Goal: Complete application form

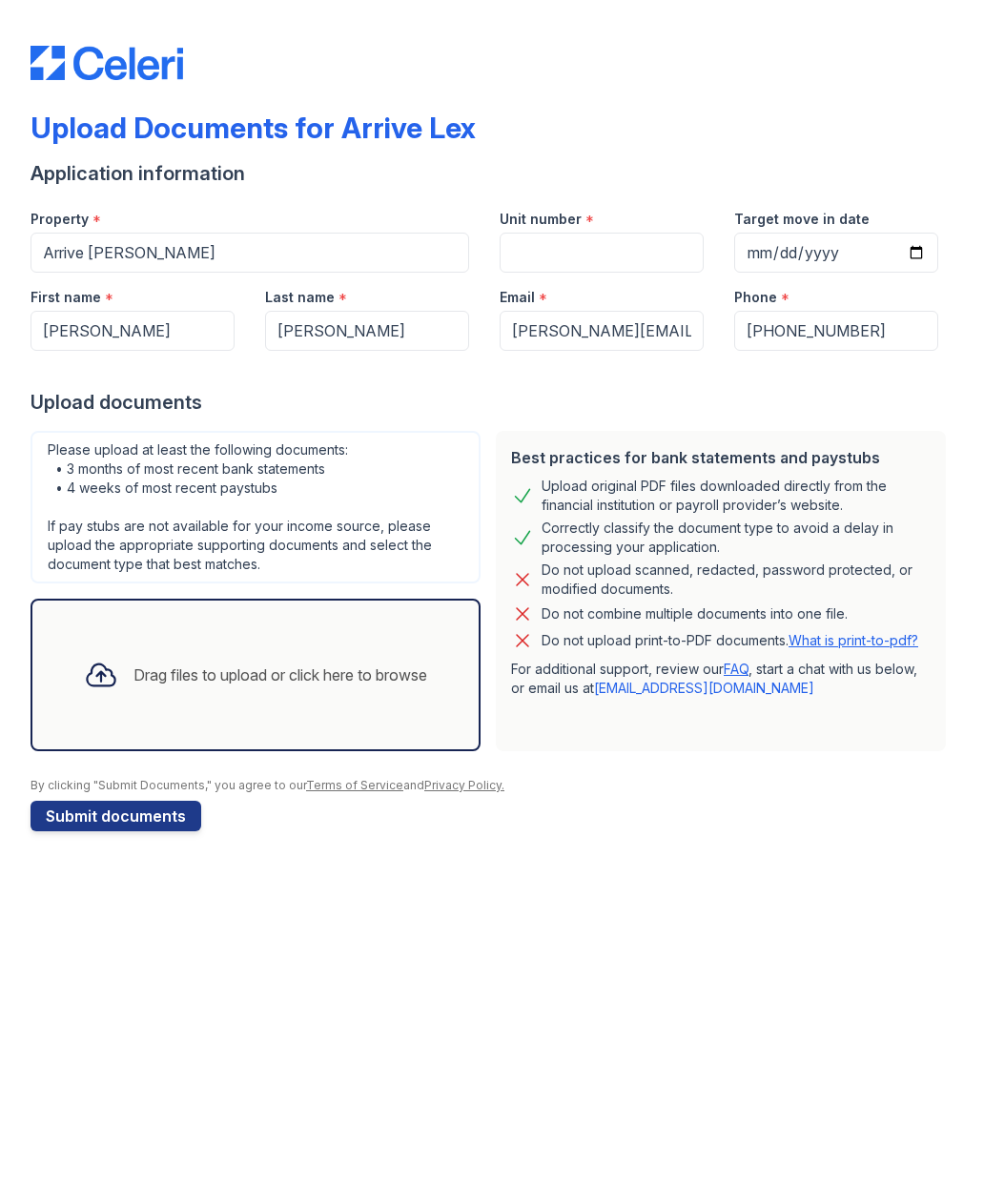
click at [134, 676] on div "Drag files to upload or click here to browse" at bounding box center [281, 674] width 294 height 23
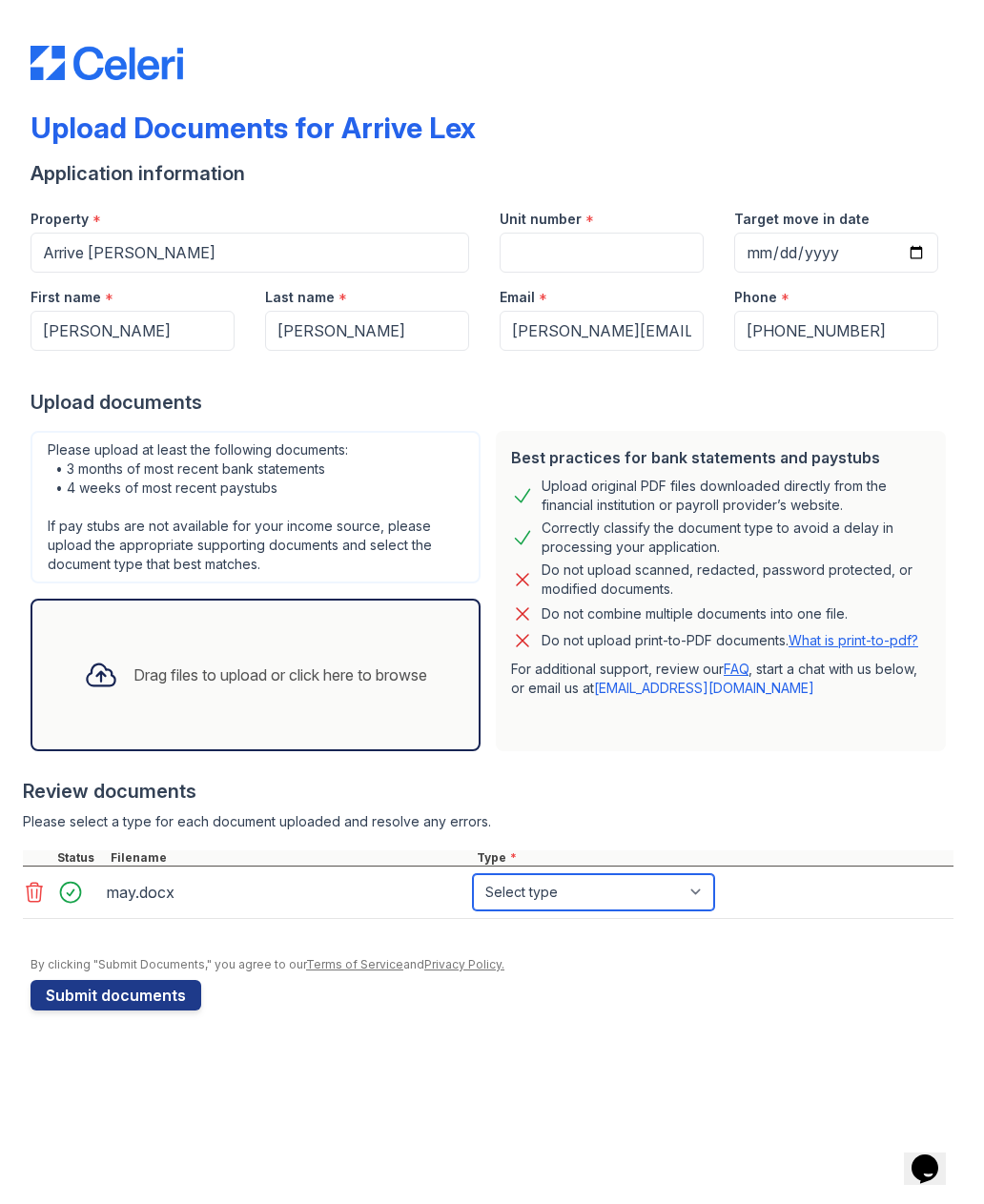
click at [604, 888] on select "Select type Paystub Bank Statement Offer Letter Tax Documents Benefit Award Let…" at bounding box center [592, 892] width 241 height 36
select select "bank_statement"
click at [117, 998] on button "Submit documents" at bounding box center [116, 995] width 171 height 31
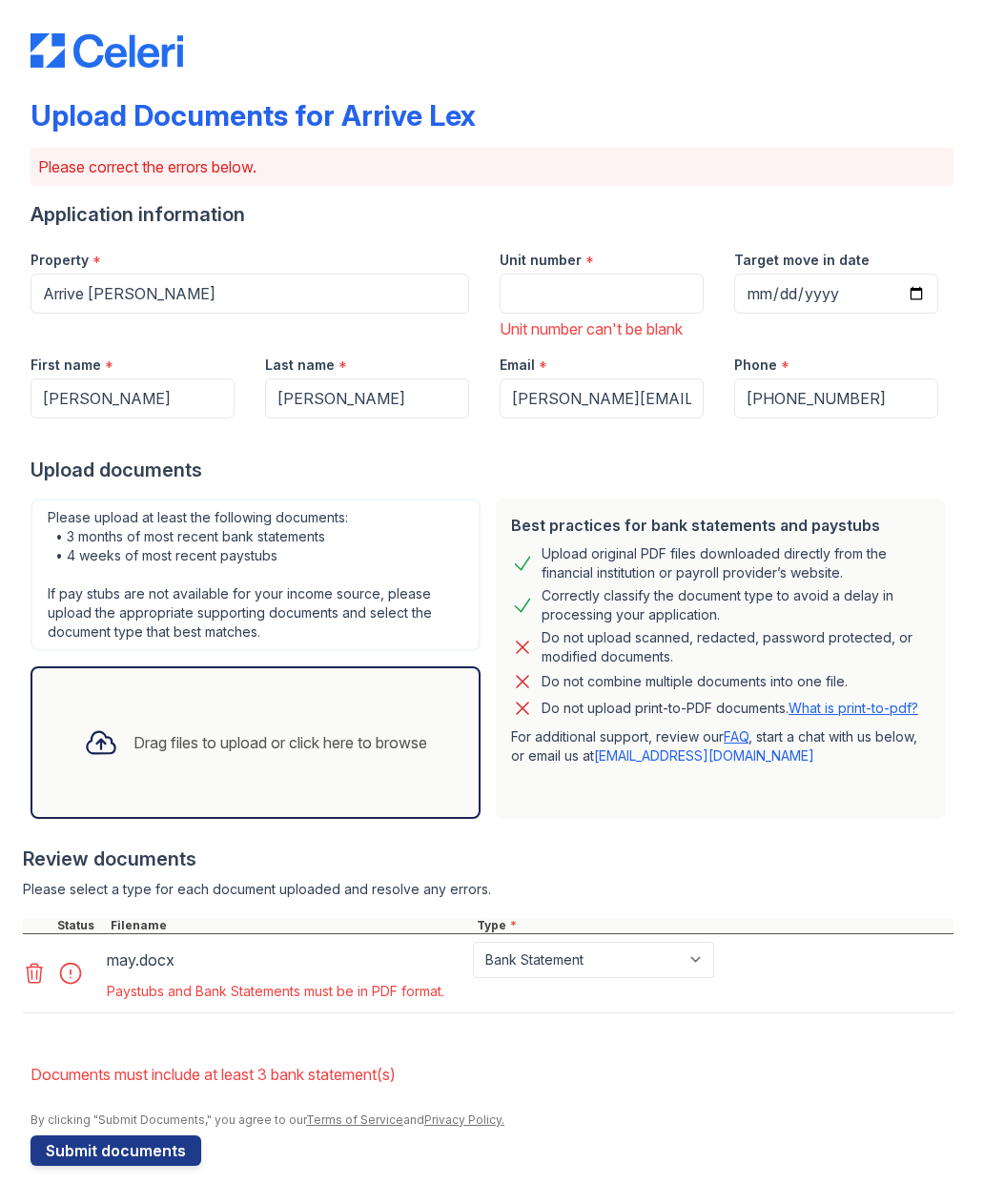
scroll to position [12, 0]
click at [188, 732] on div "Drag files to upload or click here to browse" at bounding box center [281, 742] width 294 height 23
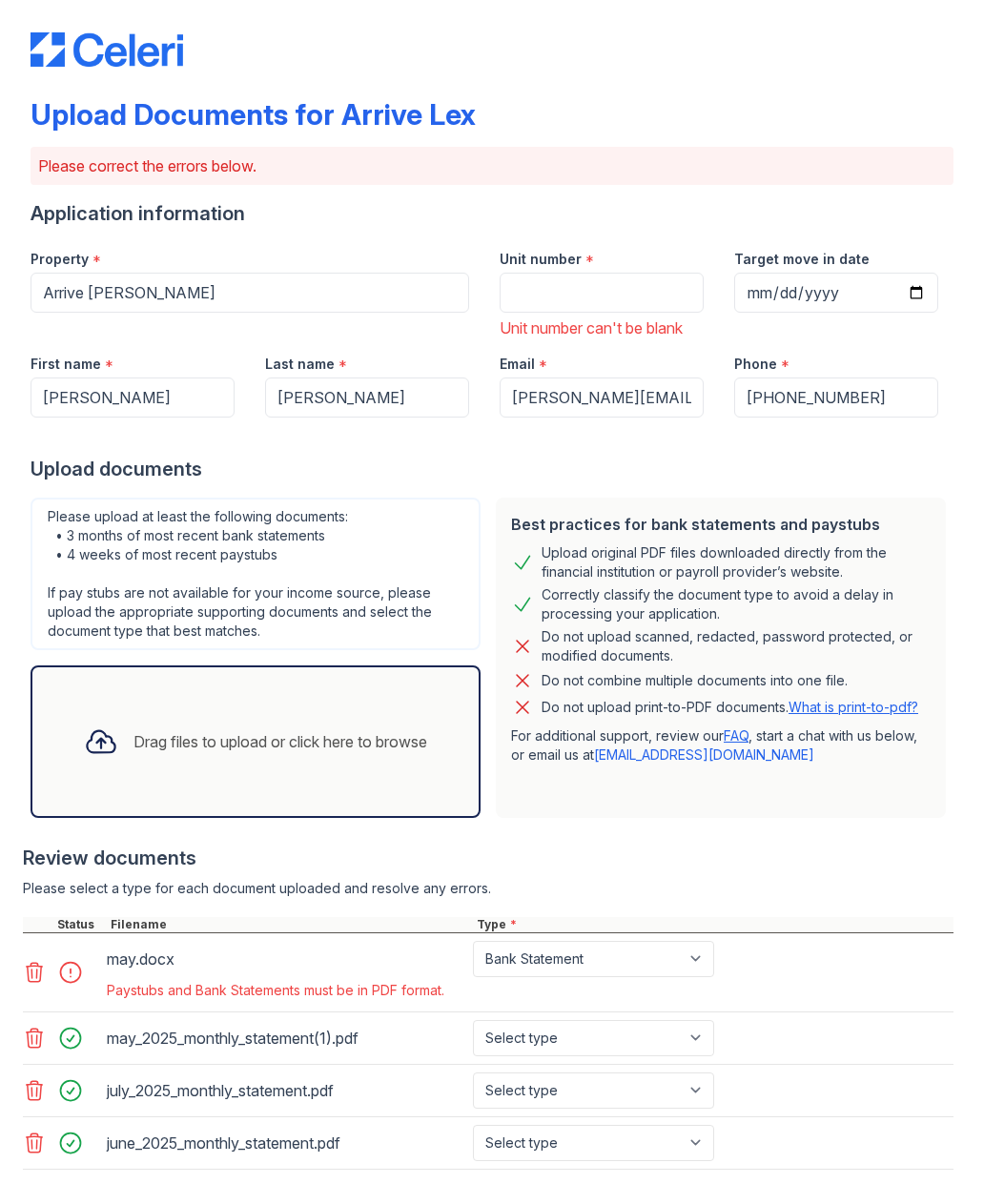
click at [31, 977] on icon at bounding box center [34, 973] width 23 height 23
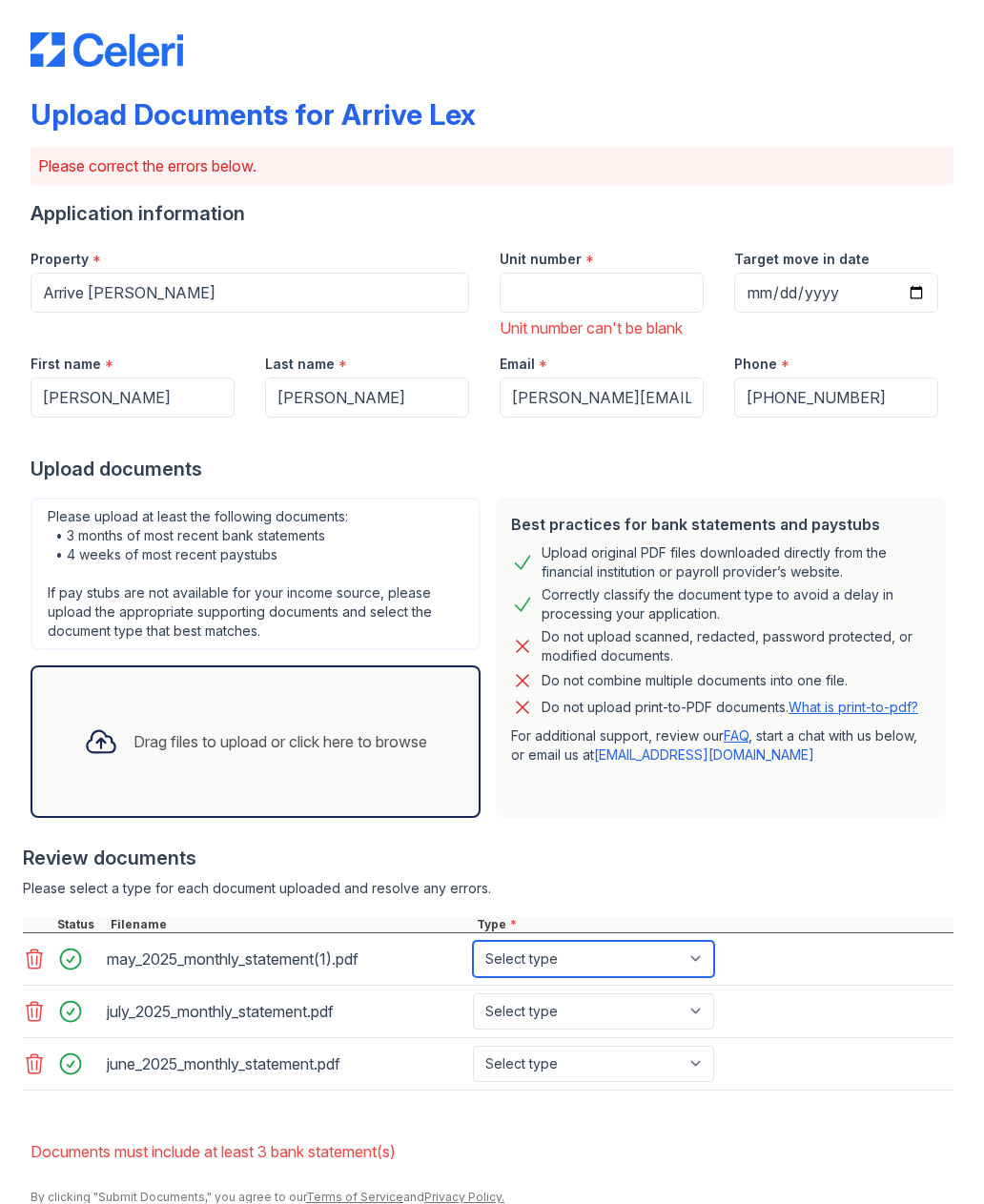
click at [673, 961] on select "Select type Paystub Bank Statement Offer Letter Tax Documents Benefit Award Let…" at bounding box center [592, 960] width 241 height 36
select select "bank_statement"
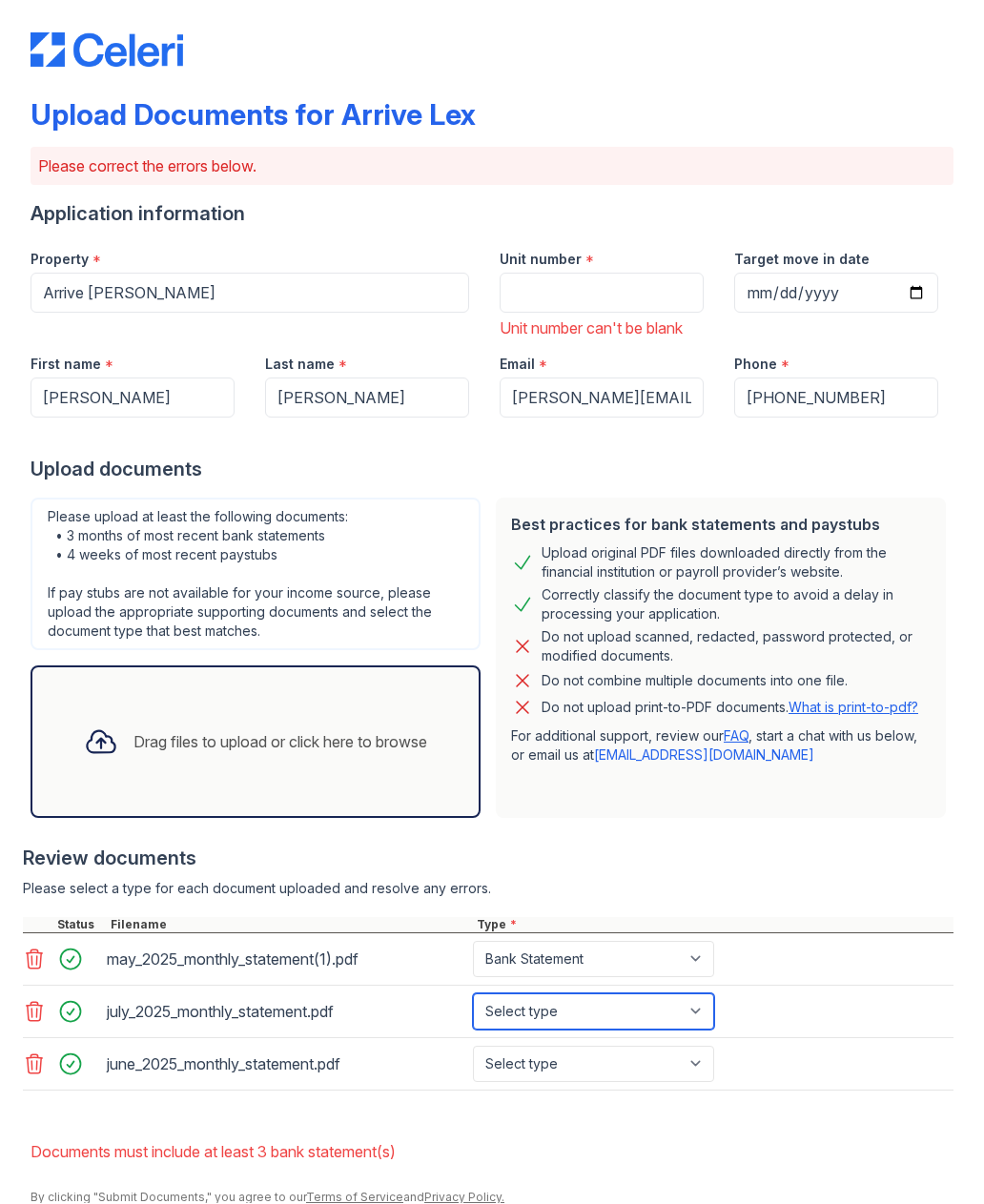
click at [674, 995] on select "Select type Paystub Bank Statement Offer Letter Tax Documents Benefit Award Let…" at bounding box center [592, 1012] width 241 height 36
select select "bank_statement"
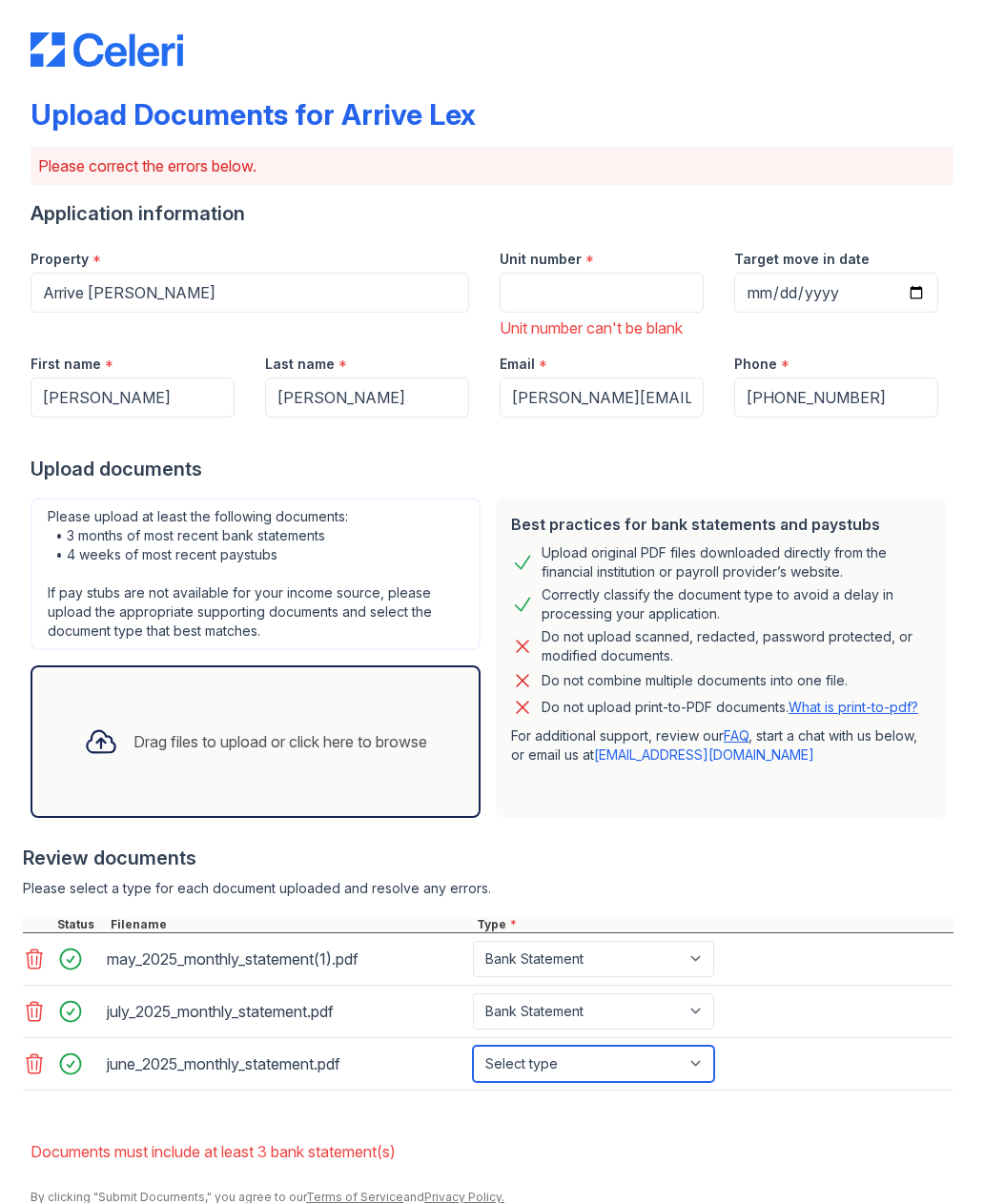
click at [643, 1053] on select "Select type Paystub Bank Statement Offer Letter Tax Documents Benefit Award Let…" at bounding box center [592, 1065] width 241 height 36
select select "bank_statement"
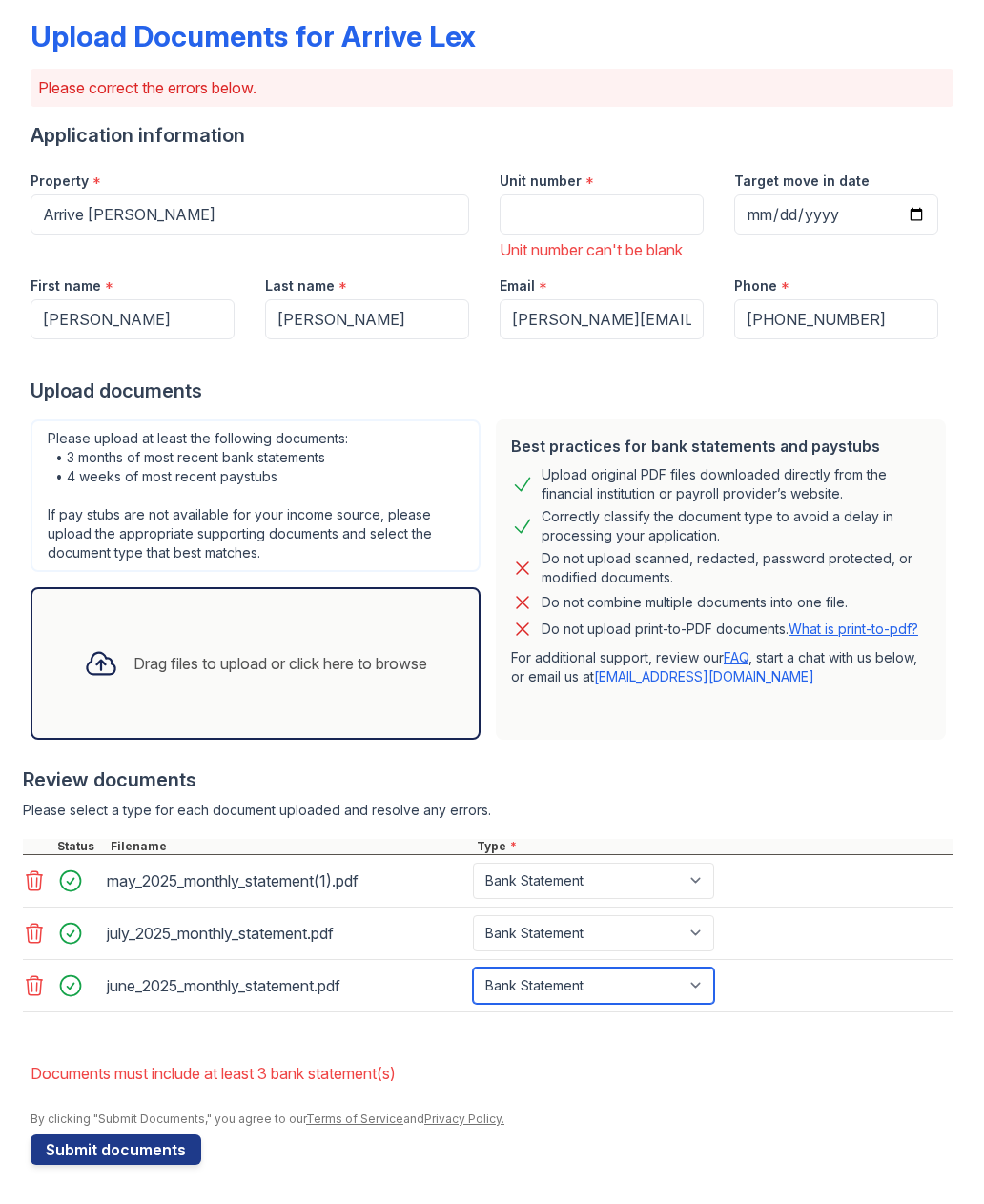
scroll to position [91, 0]
click at [86, 1159] on button "Submit documents" at bounding box center [116, 1150] width 171 height 31
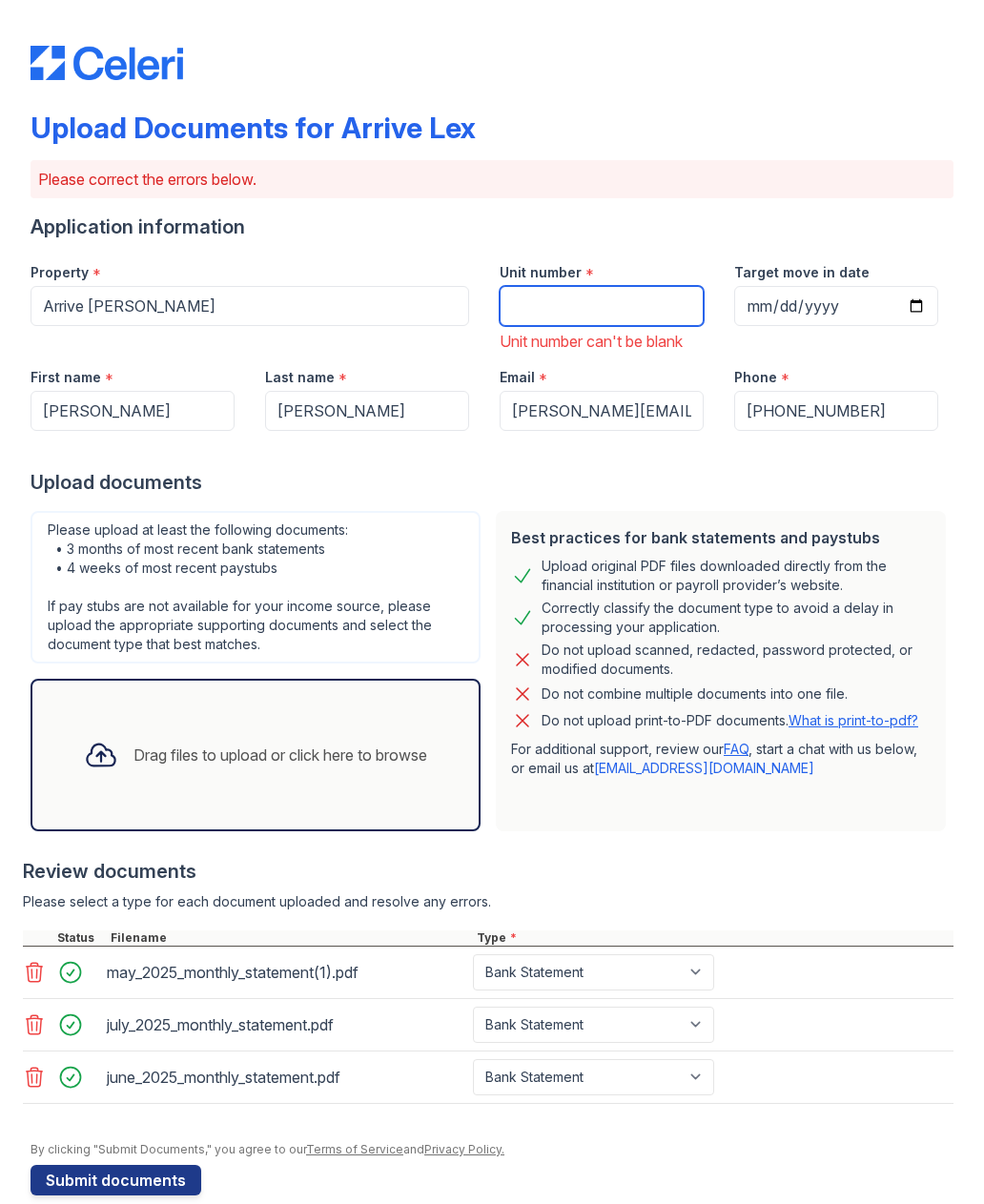
click at [557, 311] on input "Unit number" at bounding box center [601, 306] width 204 height 40
type input "605"
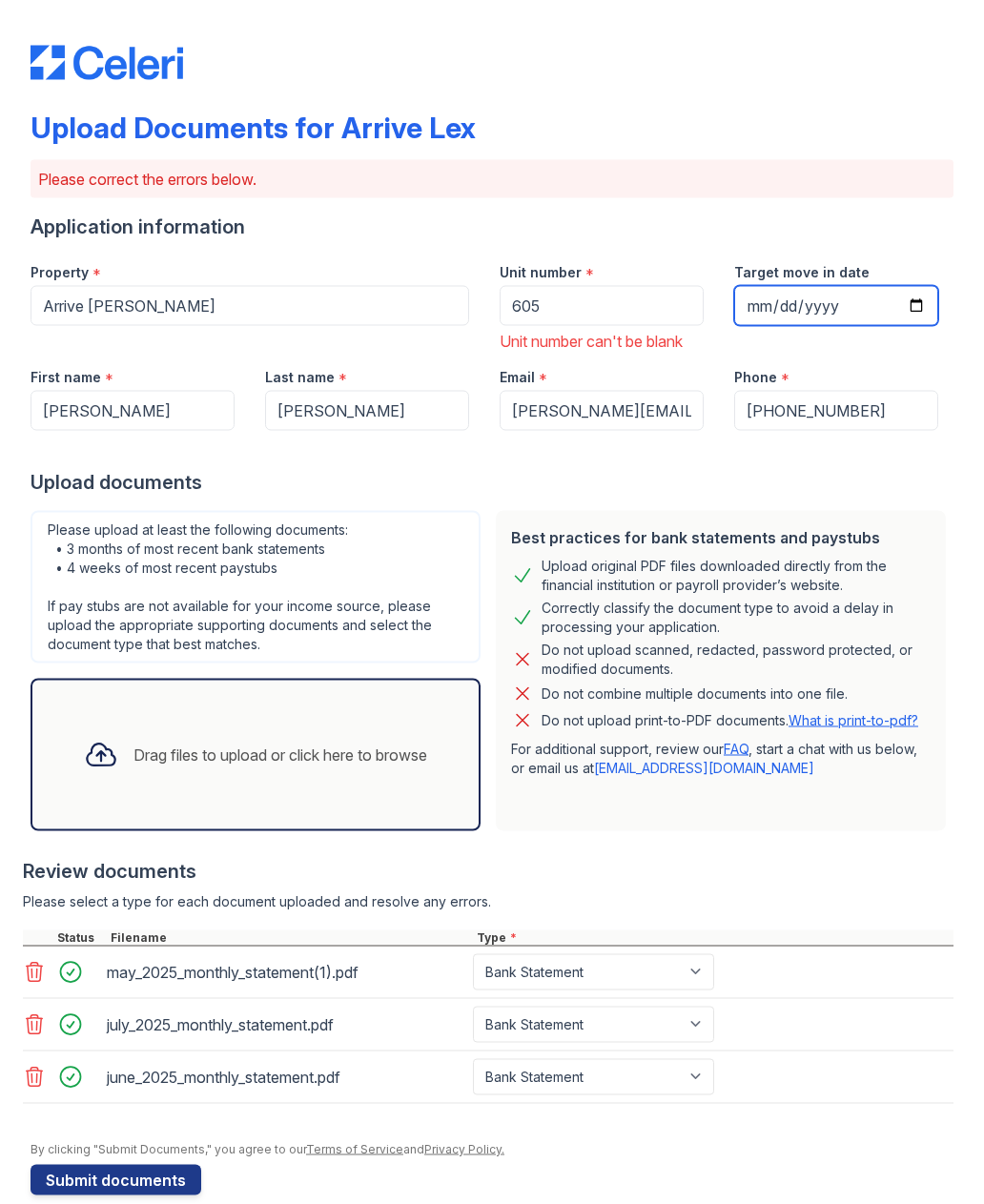
click at [842, 322] on input "Target move in date" at bounding box center [836, 306] width 204 height 40
type input "[DATE]"
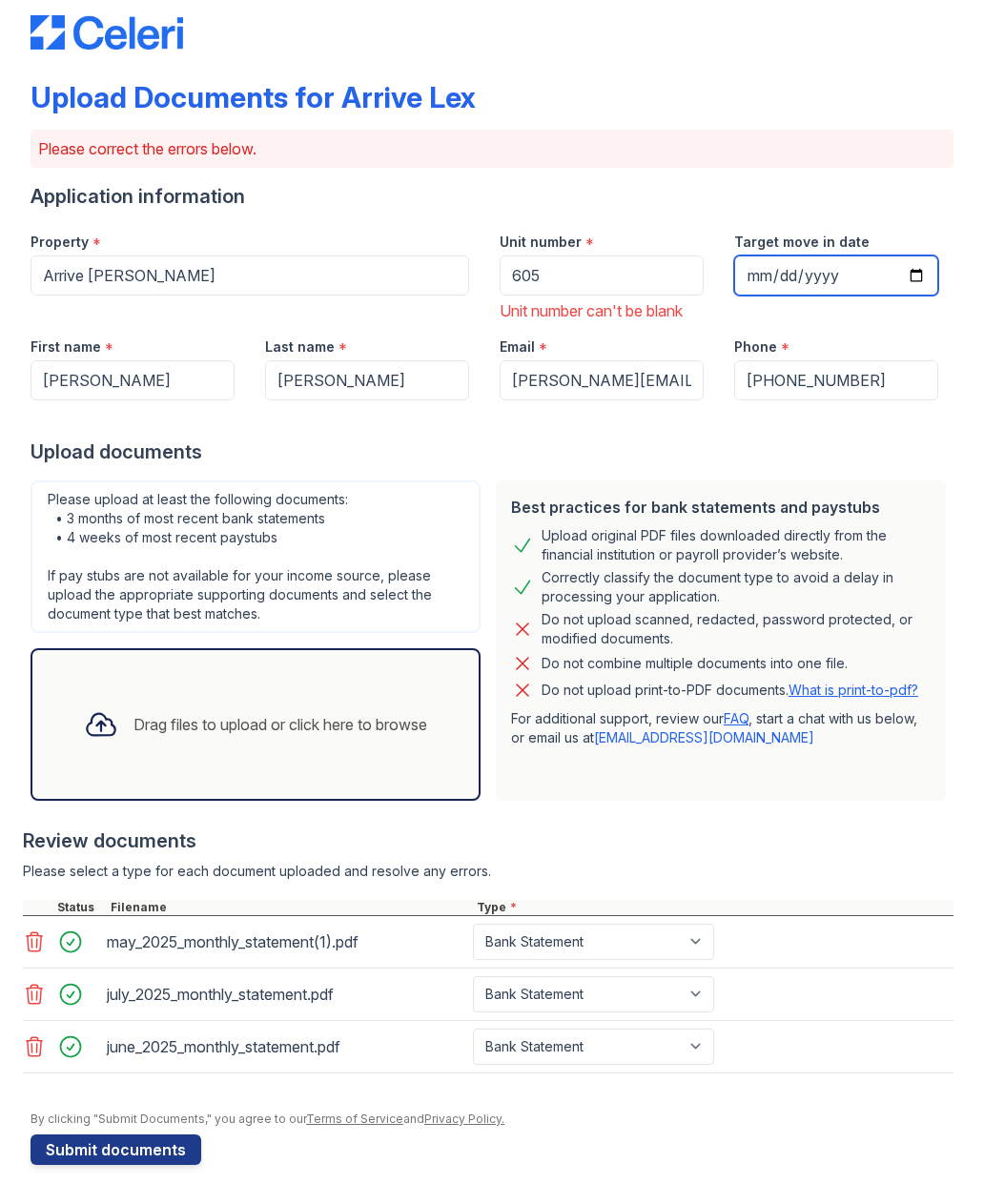
scroll to position [30, 0]
click at [89, 1154] on button "Submit documents" at bounding box center [116, 1150] width 171 height 31
